Goal: Task Accomplishment & Management: Use online tool/utility

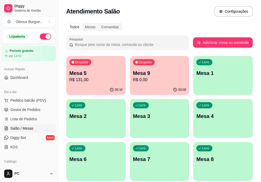
click at [134, 77] on p "R$ 0,00" at bounding box center [159, 80] width 53 height 6
click at [130, 85] on div "00:08" at bounding box center [159, 90] width 59 height 10
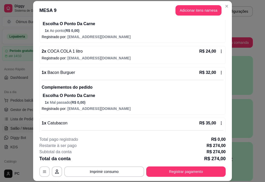
scroll to position [259, 0]
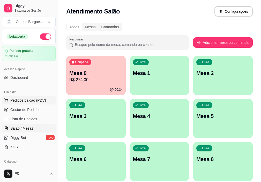
click at [32, 101] on span "Pedidos balcão (PDV)" at bounding box center [28, 100] width 36 height 5
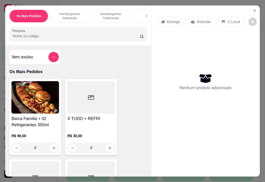
click at [100, 16] on p "Hambúrgueres Tradicionais" at bounding box center [110, 16] width 30 height 8
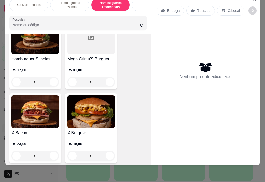
scroll to position [672, 0]
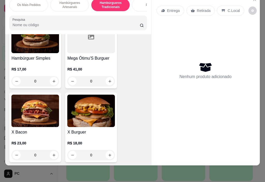
click at [95, 117] on img at bounding box center [91, 110] width 48 height 32
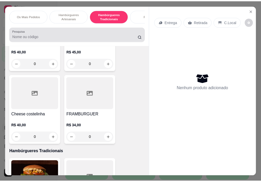
scroll to position [543, 0]
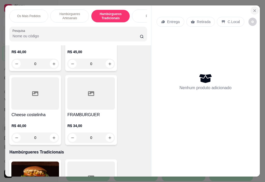
click at [255, 10] on button "Close" at bounding box center [254, 10] width 8 height 8
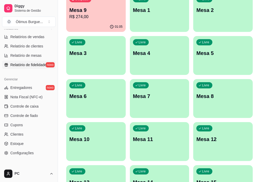
scroll to position [139, 0]
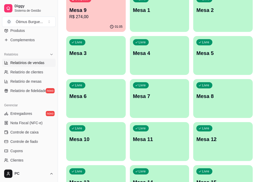
click at [34, 65] on span "Relatórios de vendas" at bounding box center [27, 62] width 34 height 5
select select "ALL"
select select "0"
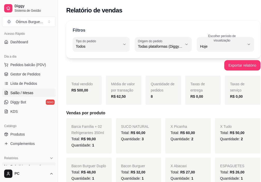
click at [30, 90] on span "Salão / Mesas" at bounding box center [21, 92] width 23 height 5
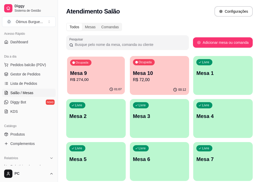
click at [88, 83] on div "Ocupada Mesa 9 R$ 274,00" at bounding box center [96, 70] width 58 height 28
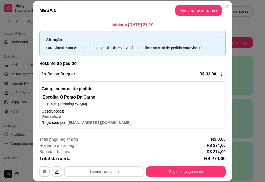
click at [120, 173] on button "Imprimir consumo" at bounding box center [104, 171] width 80 height 10
click at [93, 158] on button "IMPRESSORA" at bounding box center [104, 159] width 36 height 8
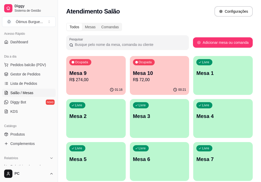
click at [133, 83] on div "Ocupada Mesa 10 R$ 72,00" at bounding box center [159, 70] width 59 height 29
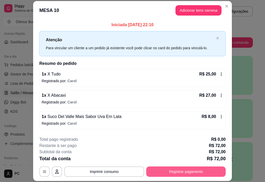
click at [181, 173] on button "Registrar pagamento" at bounding box center [185, 171] width 79 height 10
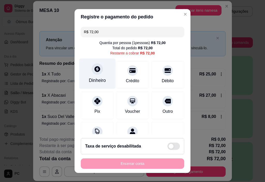
click at [103, 75] on div "Dinheiro" at bounding box center [97, 73] width 36 height 30
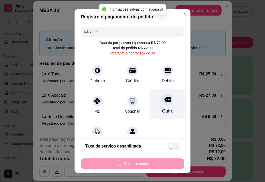
type input "R$ 0,00"
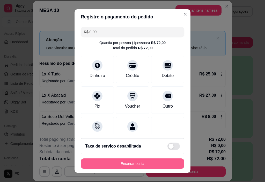
click at [139, 165] on button "Encerrar conta" at bounding box center [132, 163] width 103 height 10
